Goal: Information Seeking & Learning: Learn about a topic

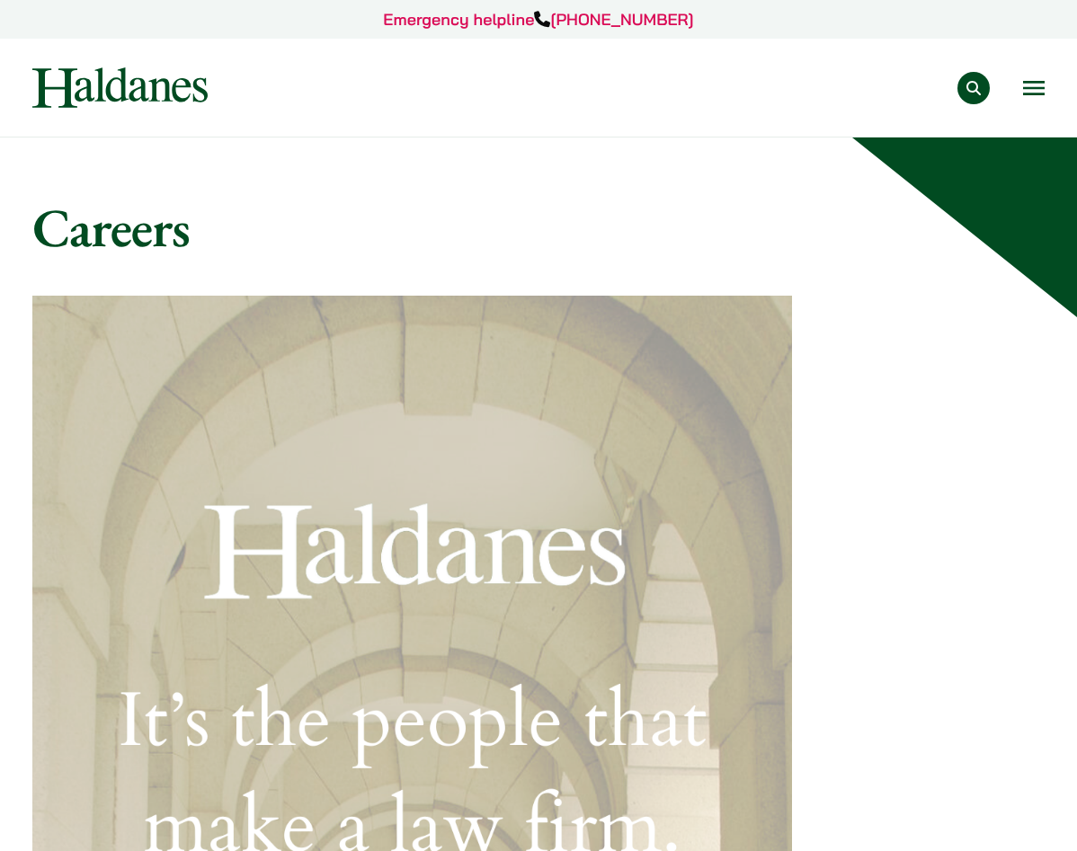
click at [1024, 91] on button "Open menu" at bounding box center [1034, 88] width 22 height 14
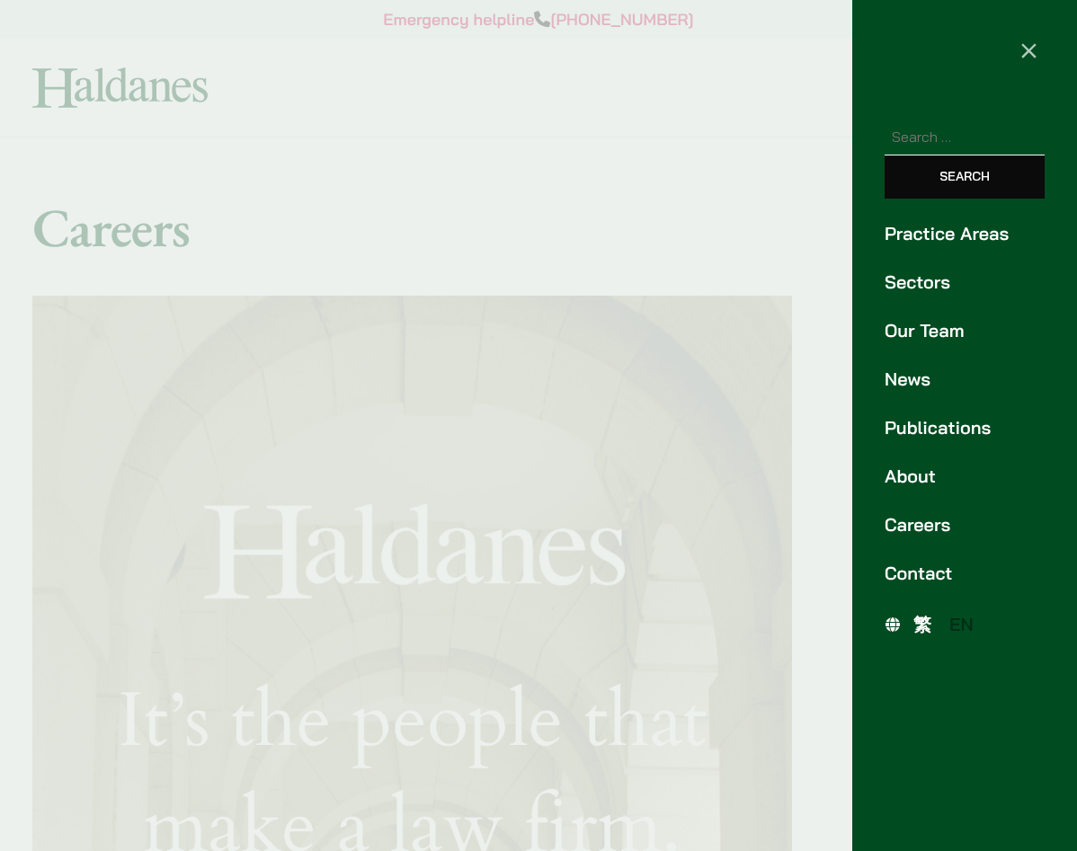
click at [914, 479] on link "About" at bounding box center [964, 476] width 160 height 27
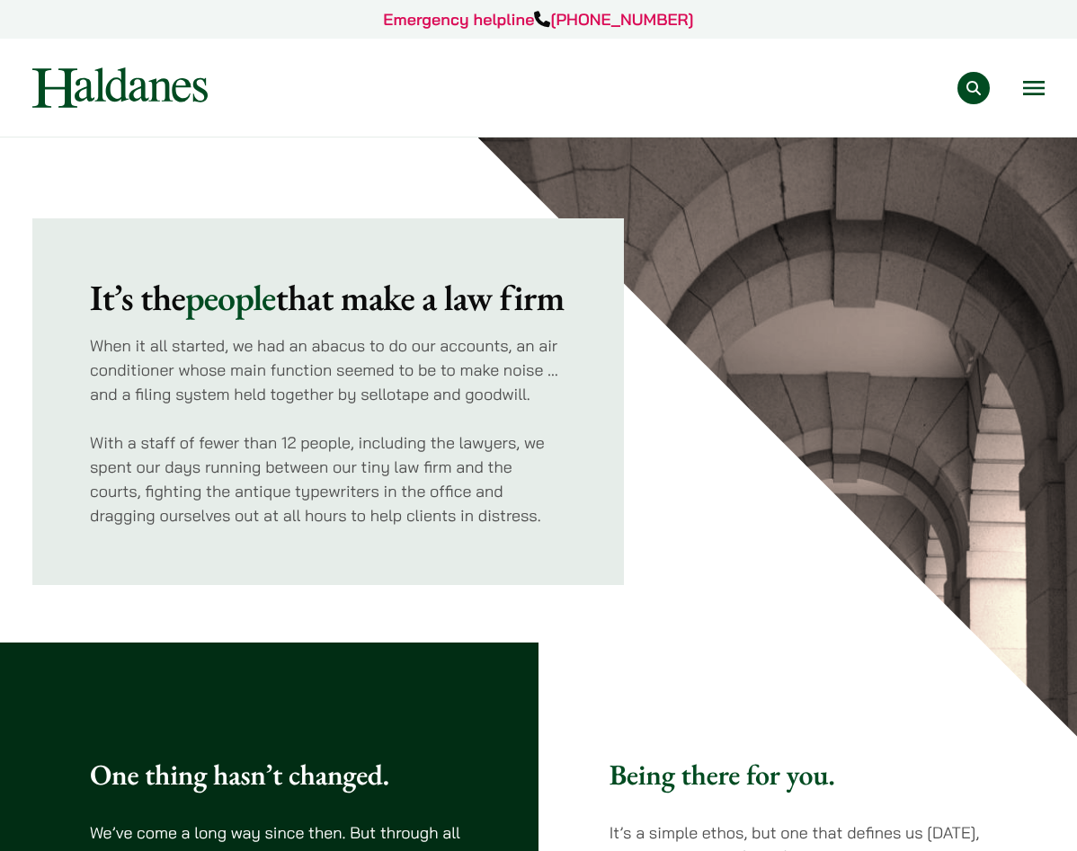
click at [1016, 87] on div "Practice Areas Antitrust and Competition Law Civil Litigation & Dispute Resolut…" at bounding box center [641, 88] width 806 height 32
click at [1026, 82] on button "Open menu" at bounding box center [1034, 88] width 22 height 14
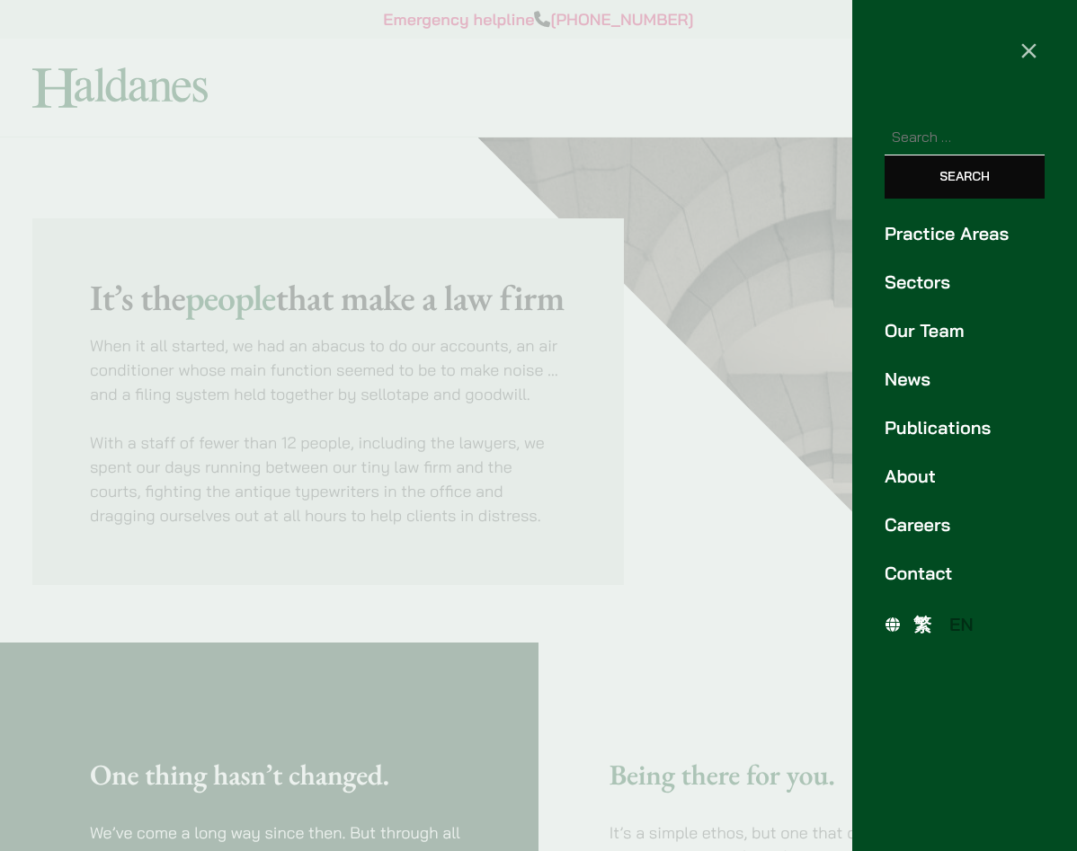
click at [893, 543] on ul "Practice Areas Sectors Our Team News Publications About Careers Contact" at bounding box center [964, 403] width 225 height 367
click at [894, 543] on ul "Practice Areas Sectors Our Team News Publications About Careers Contact" at bounding box center [964, 403] width 225 height 367
click at [894, 530] on link "Careers" at bounding box center [964, 524] width 160 height 27
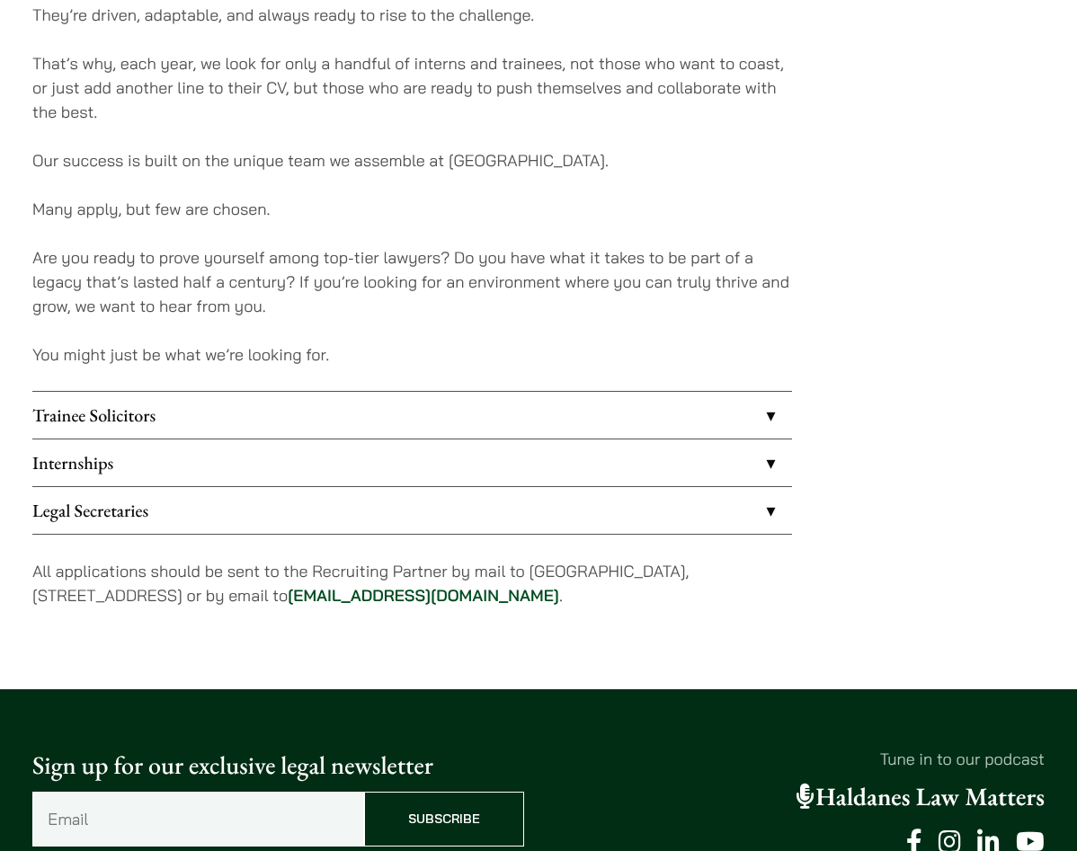
scroll to position [1345, 0]
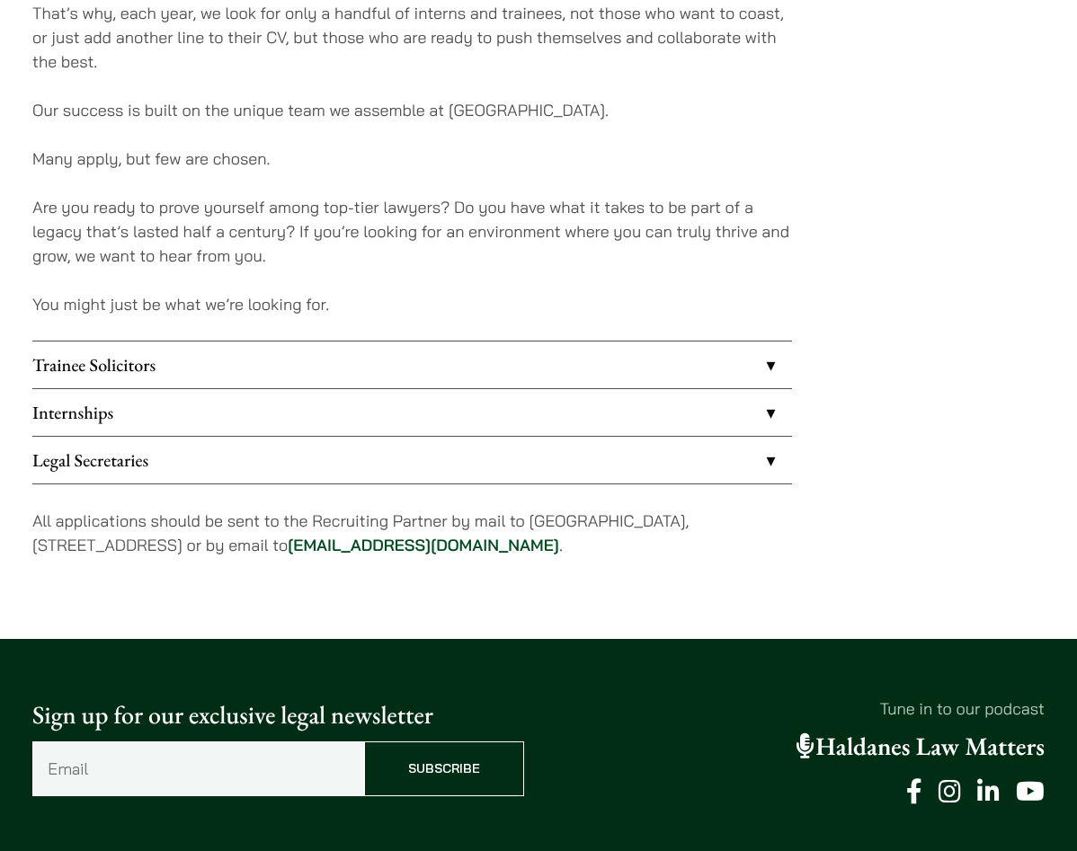
click at [634, 415] on link "Internships" at bounding box center [411, 412] width 759 height 47
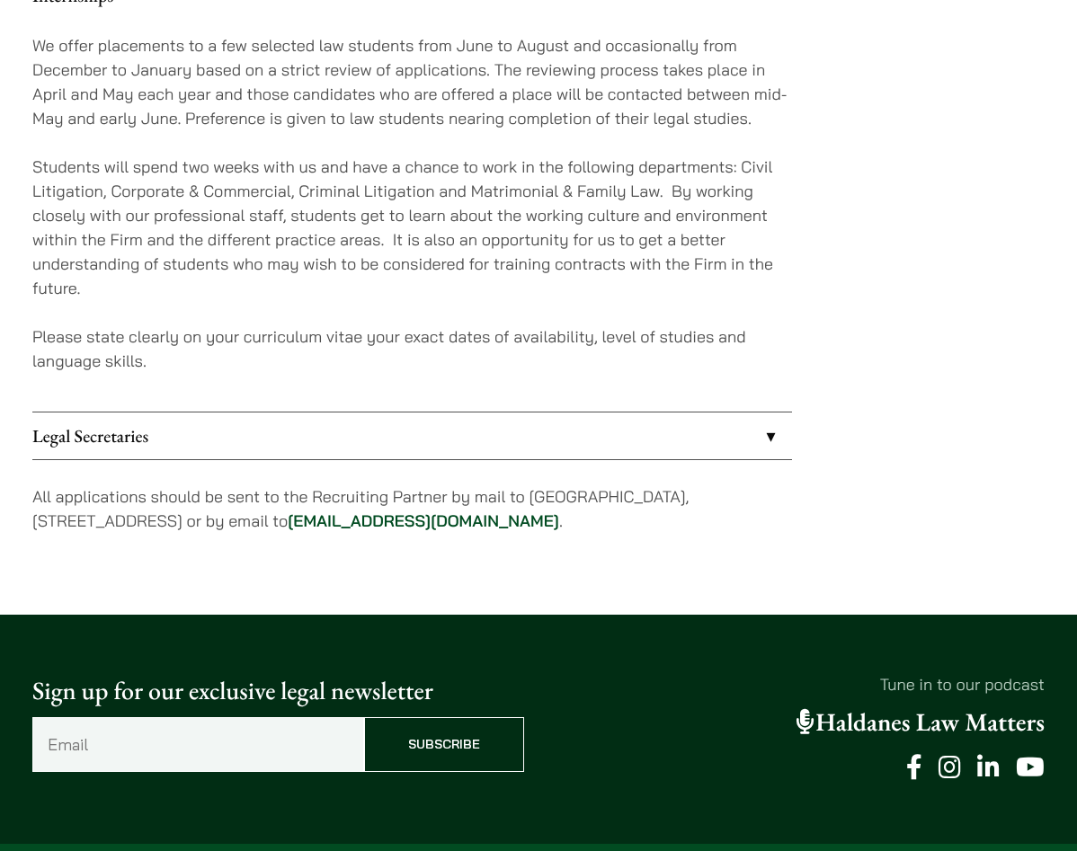
scroll to position [1823, 0]
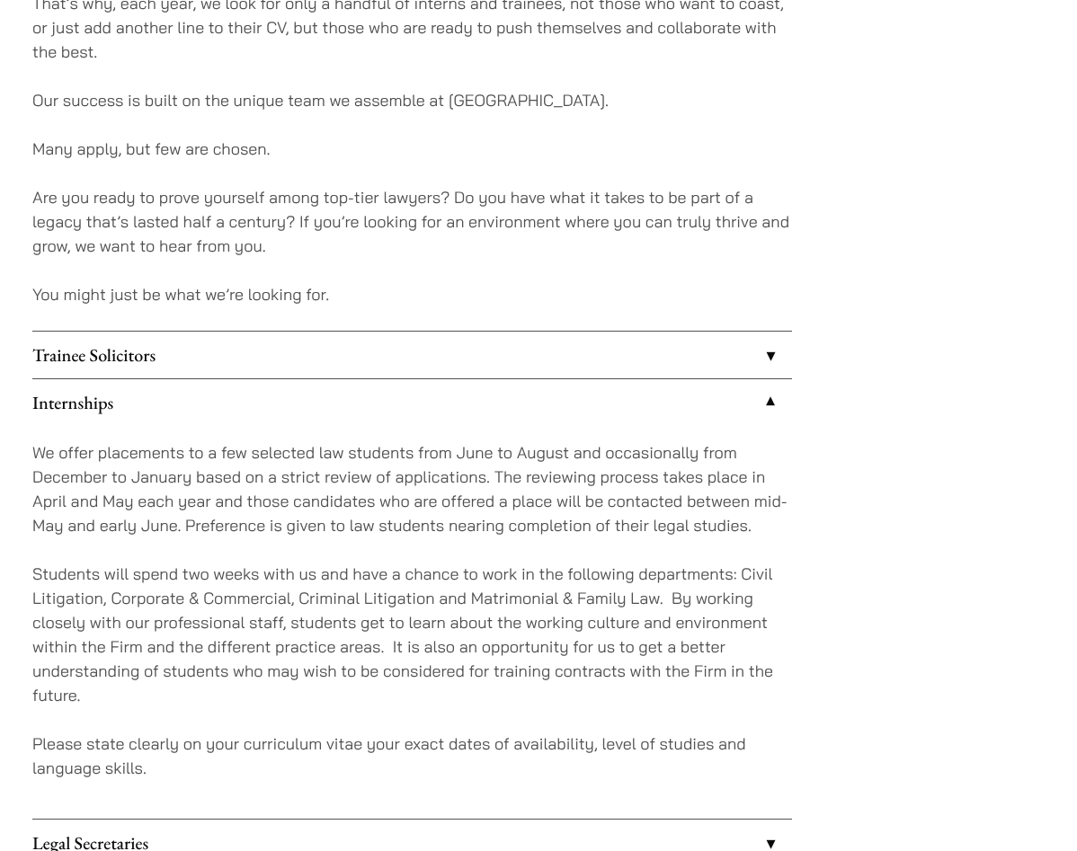
scroll to position [1345, 0]
